Goal: Check status: Check status

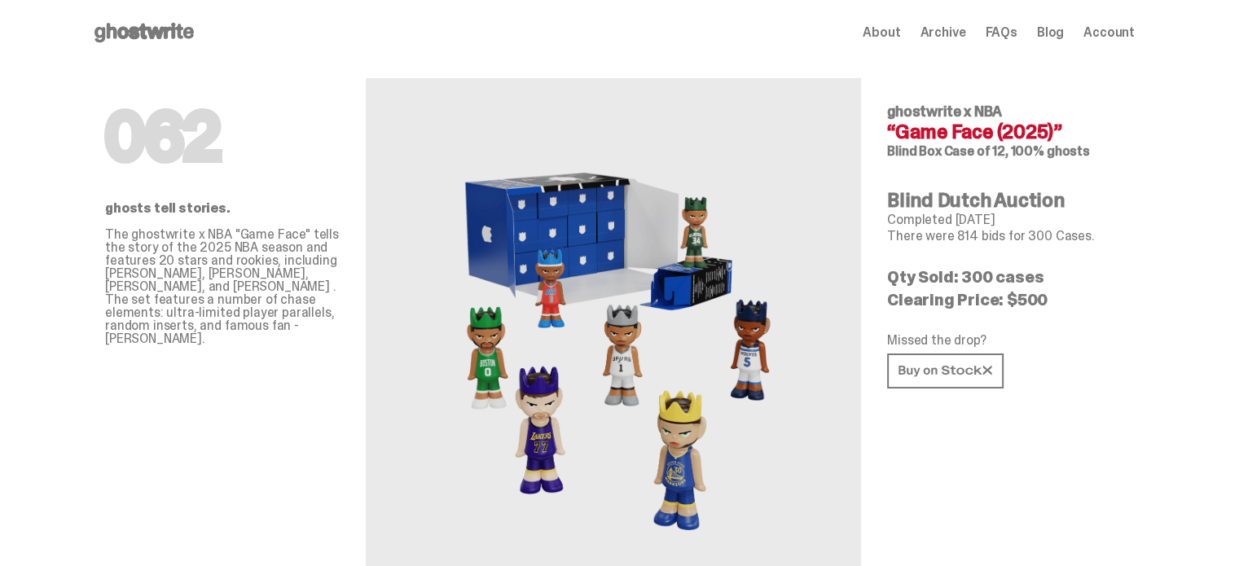
click at [1113, 32] on span "Account" at bounding box center [1109, 32] width 51 height 13
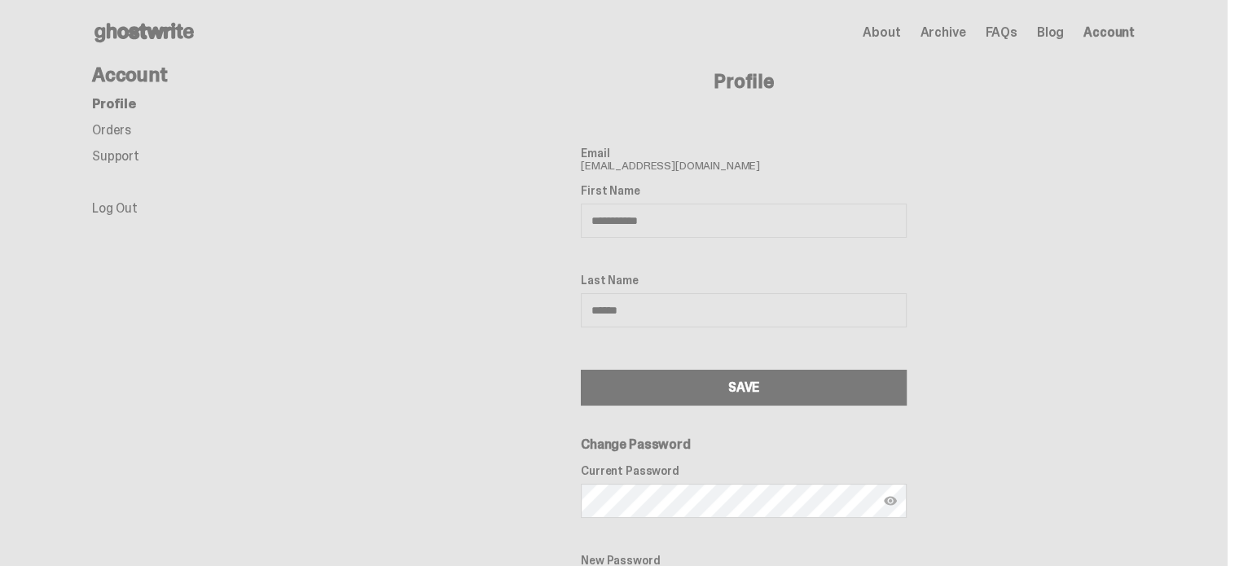
click at [127, 122] on link "Orders" at bounding box center [111, 129] width 39 height 17
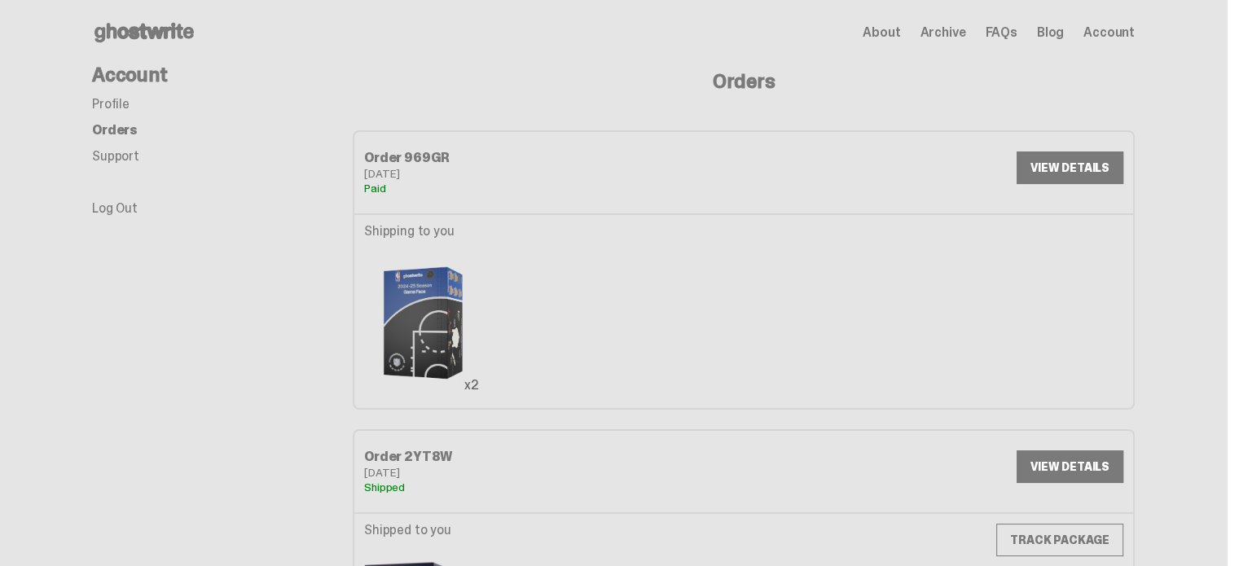
click at [969, 171] on div "Order 969GR [DATE] Paid VIEW DETAILS" at bounding box center [744, 171] width 782 height 83
click at [1094, 175] on link "VIEW DETAILS" at bounding box center [1070, 168] width 107 height 33
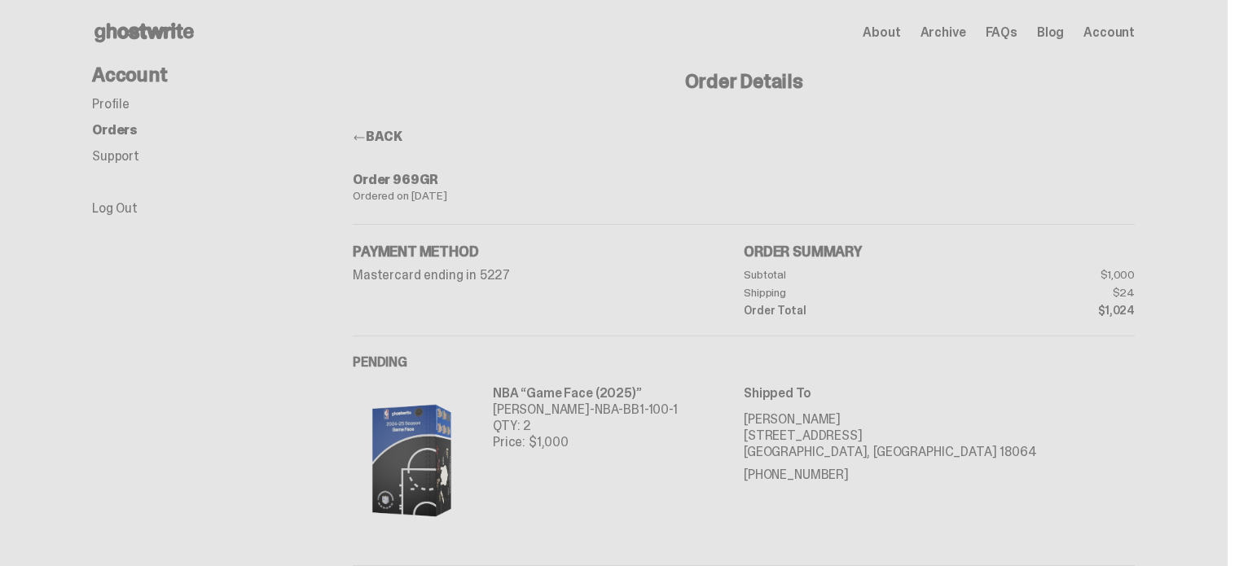
click at [383, 139] on link "BACK" at bounding box center [377, 136] width 49 height 17
